Goal: Information Seeking & Learning: Learn about a topic

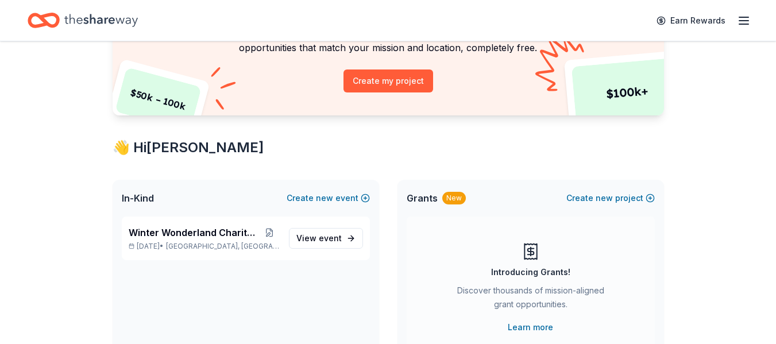
scroll to position [172, 0]
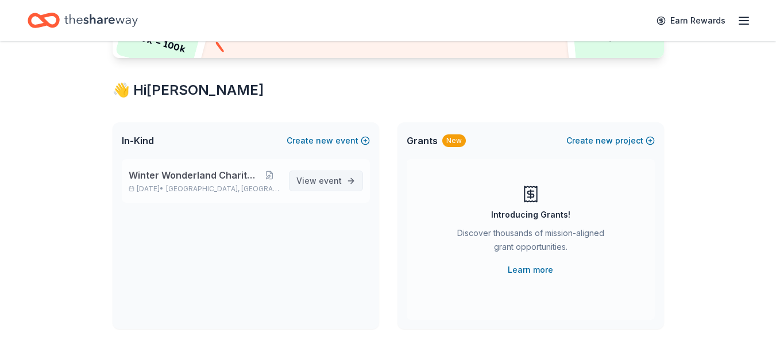
click at [315, 180] on span "View event" at bounding box center [318, 181] width 45 height 14
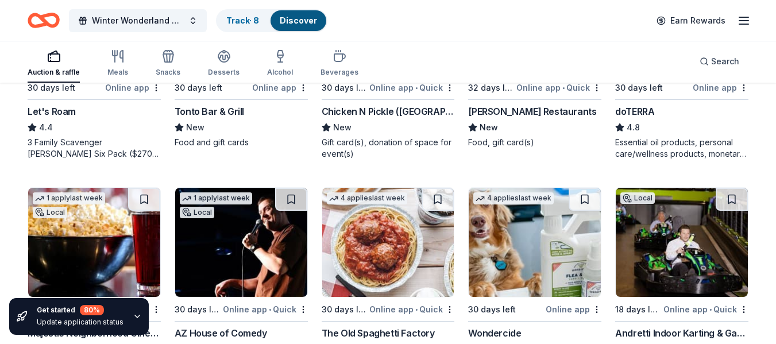
scroll to position [747, 0]
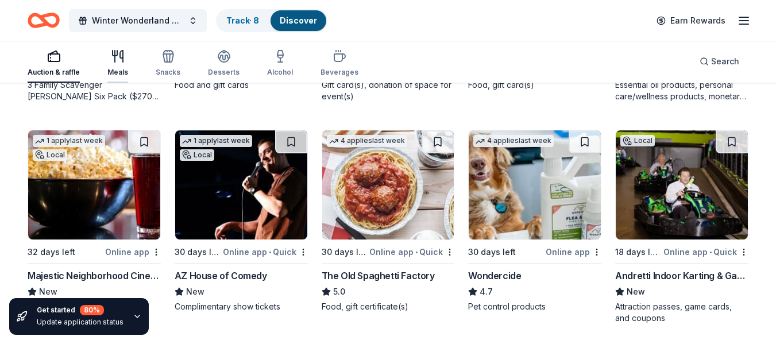
click at [109, 62] on div "button" at bounding box center [117, 56] width 21 height 14
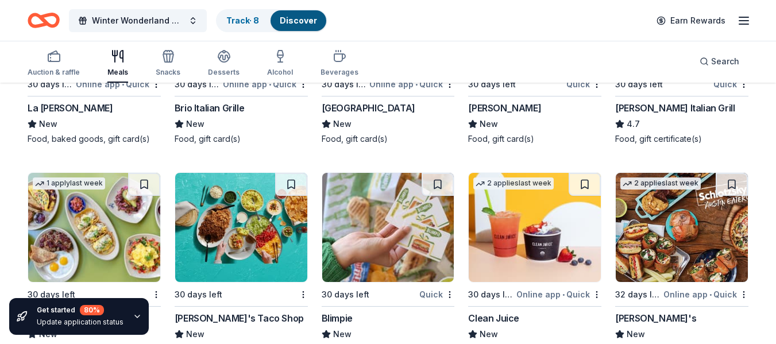
scroll to position [2720, 0]
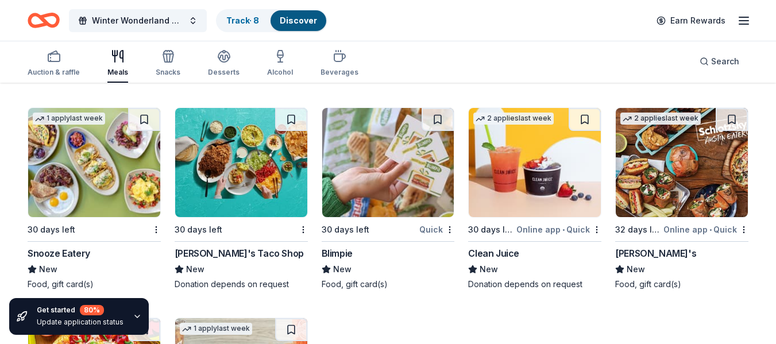
click at [498, 170] on img at bounding box center [535, 162] width 132 height 109
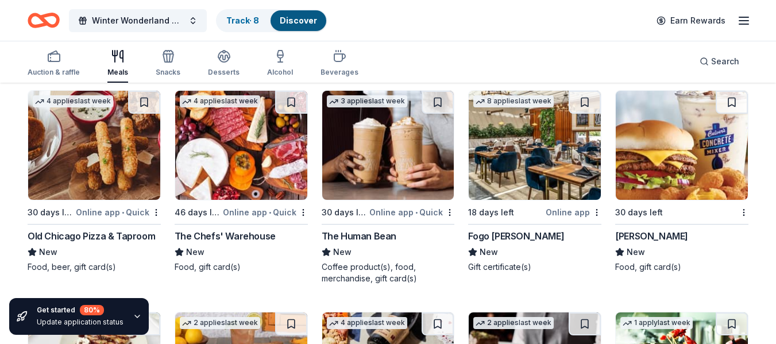
scroll to position [2152, 0]
